Goal: Find specific page/section: Find specific page/section

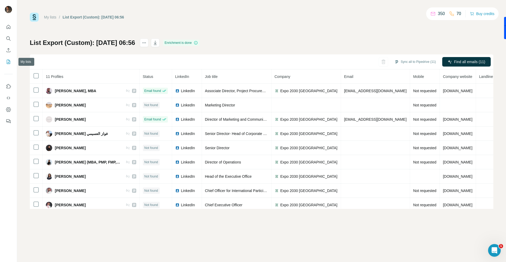
click at [10, 62] on icon "My lists" at bounding box center [8, 61] width 5 height 5
drag, startPoint x: 134, startPoint y: 41, endPoint x: 85, endPoint y: 43, distance: 48.9
click at [85, 43] on h1 "List Export (Custom): [DATE] 06:56" at bounding box center [82, 43] width 105 height 8
click at [147, 41] on icon "actions" at bounding box center [144, 42] width 5 height 5
